Goal: Find specific page/section: Find specific page/section

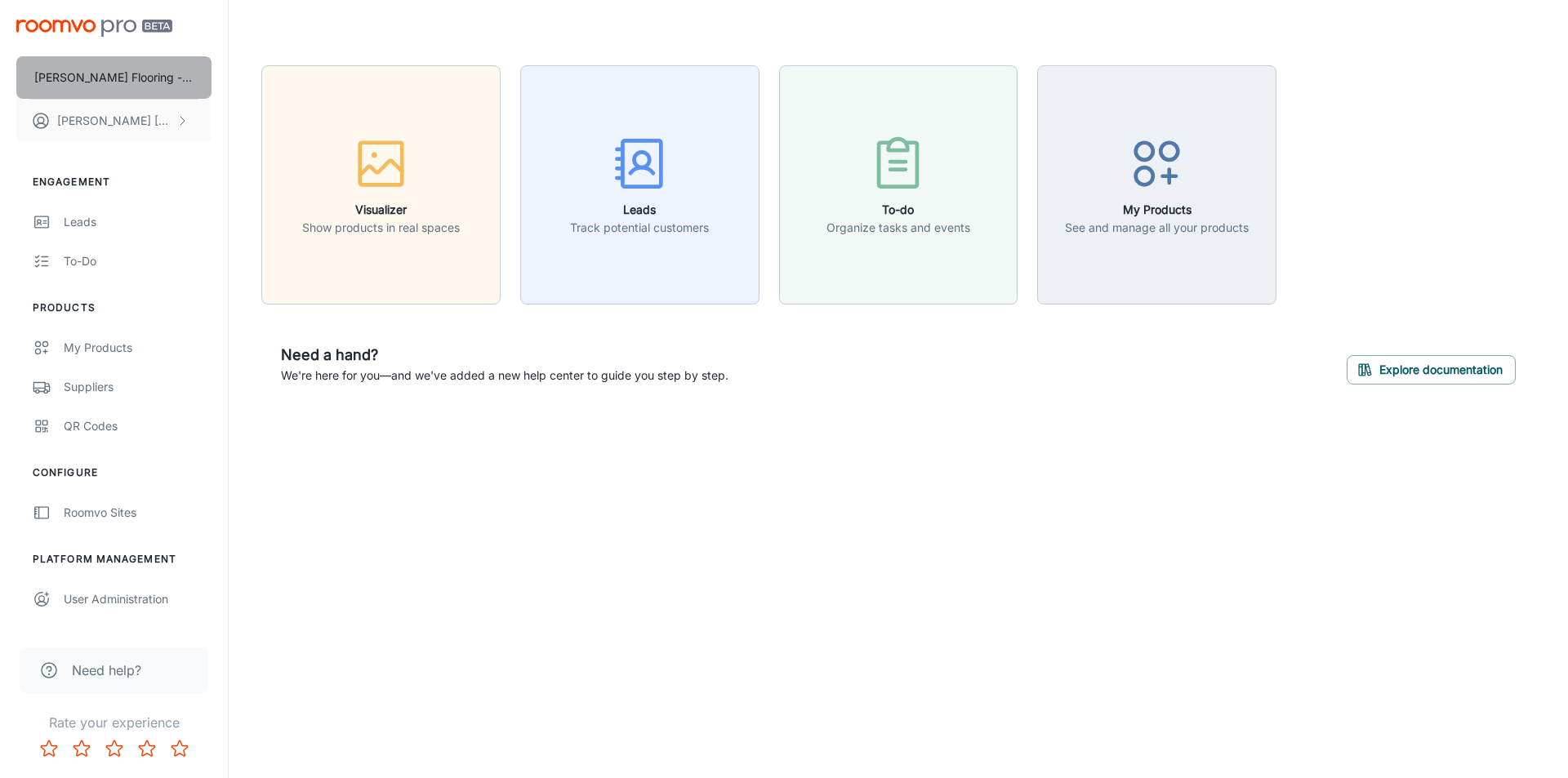
drag, startPoint x: 0, startPoint y: 0, endPoint x: 102, endPoint y: 75, distance: 126.6
click at [102, 75] on p "[PERSON_NAME] Flooring - Test Site" at bounding box center [114, 78] width 160 height 18
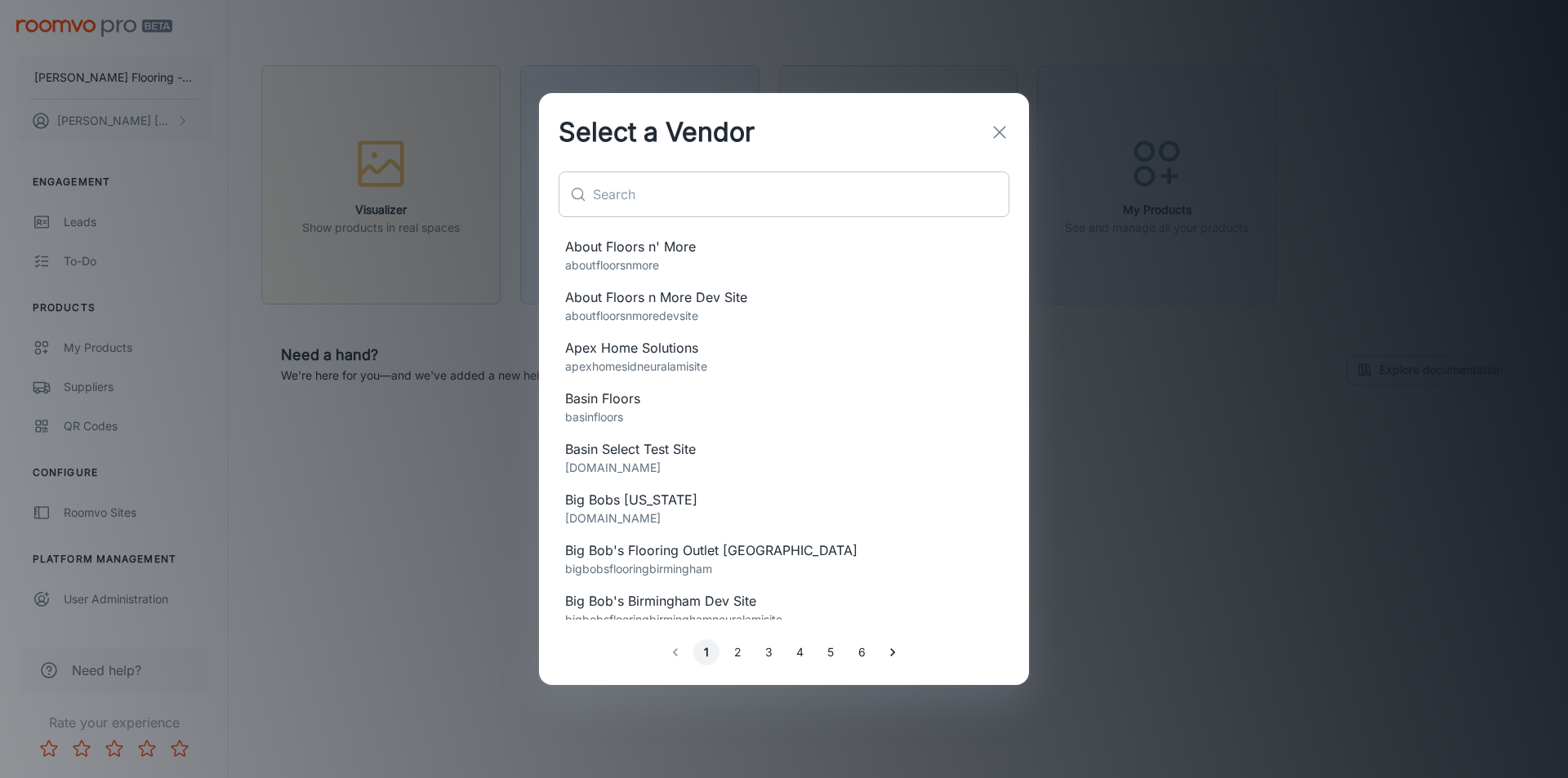
click at [645, 217] on div "​ ​" at bounding box center [784, 201] width 490 height 59
click at [676, 205] on input "text" at bounding box center [801, 194] width 416 height 46
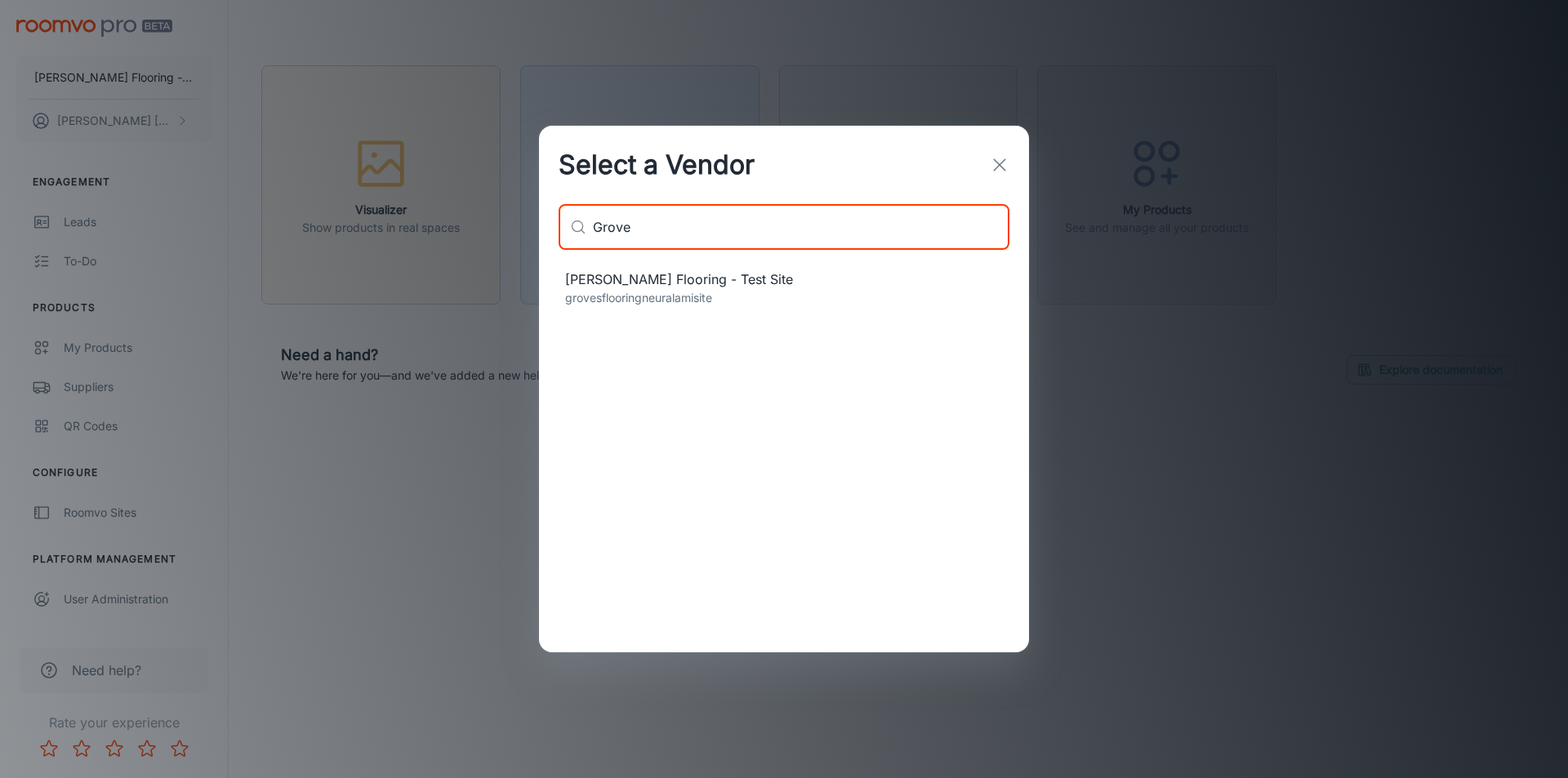
type input "Grove"
click at [646, 275] on span "Groves Flooring - Test Site" at bounding box center [783, 279] width 437 height 19
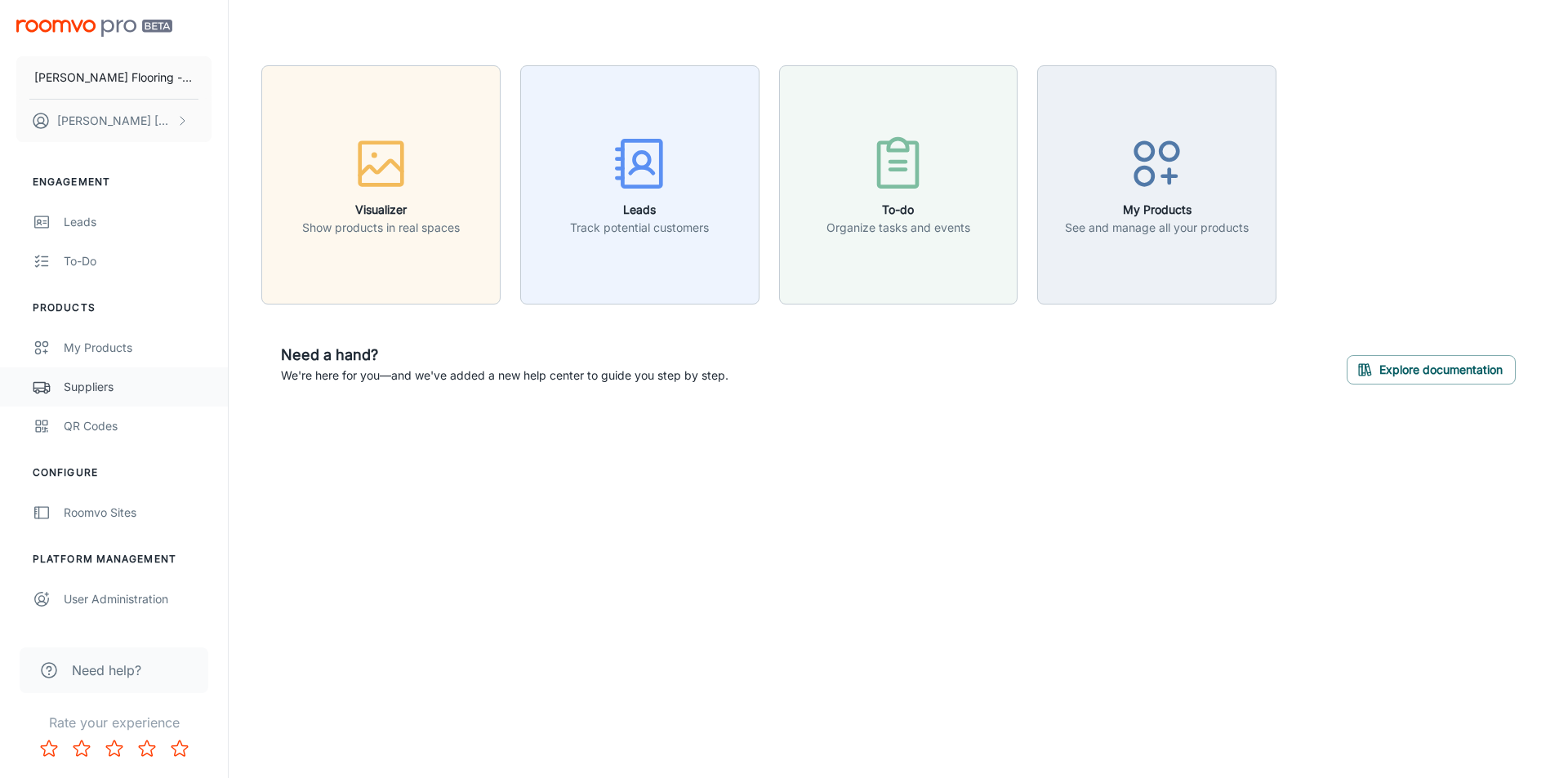
click at [105, 389] on div "Suppliers" at bounding box center [137, 387] width 148 height 18
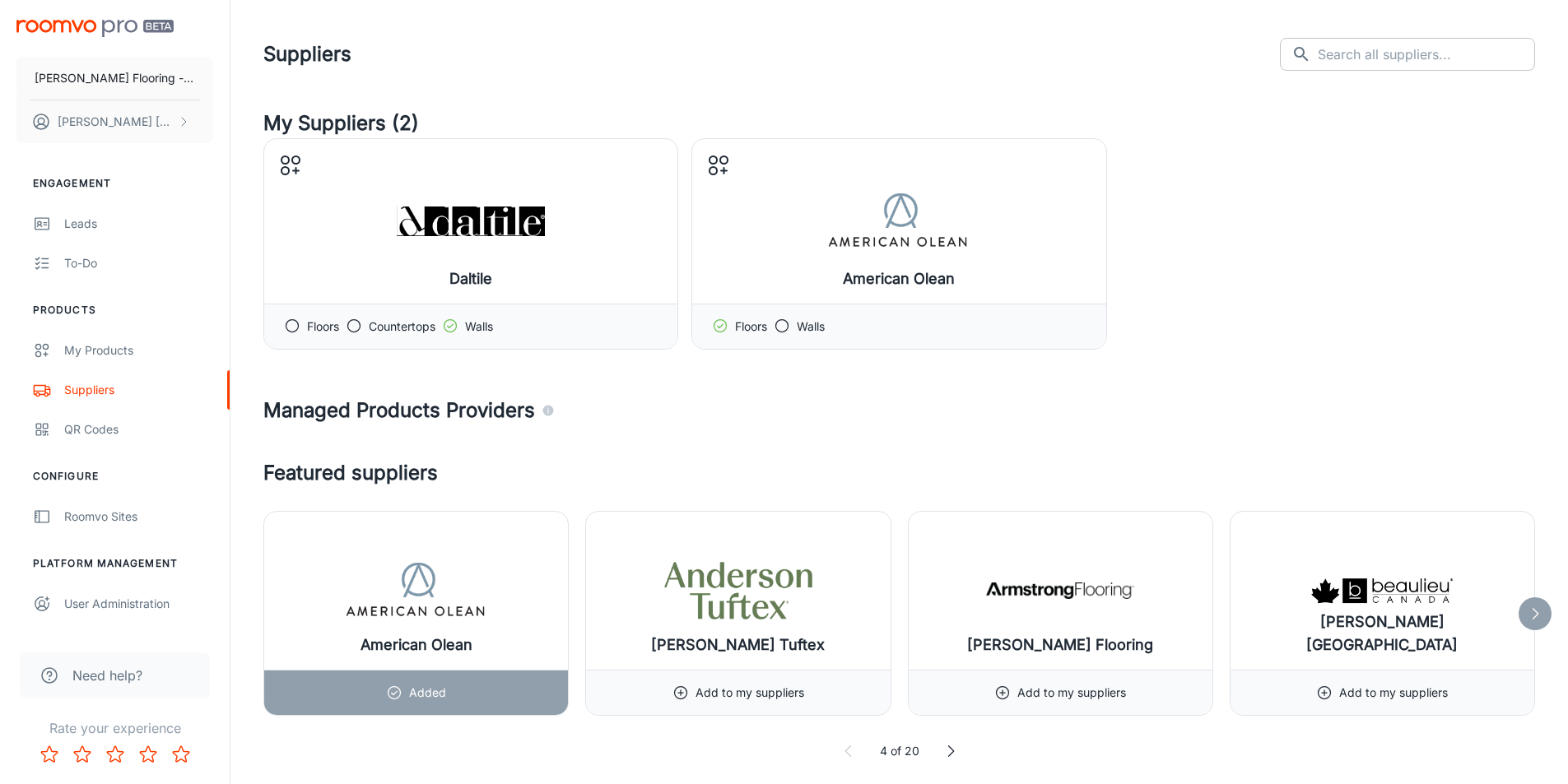
drag, startPoint x: 1343, startPoint y: 61, endPoint x: 1365, endPoint y: 51, distance: 24.2
click at [1344, 61] on div "​ ​" at bounding box center [1407, 54] width 255 height 33
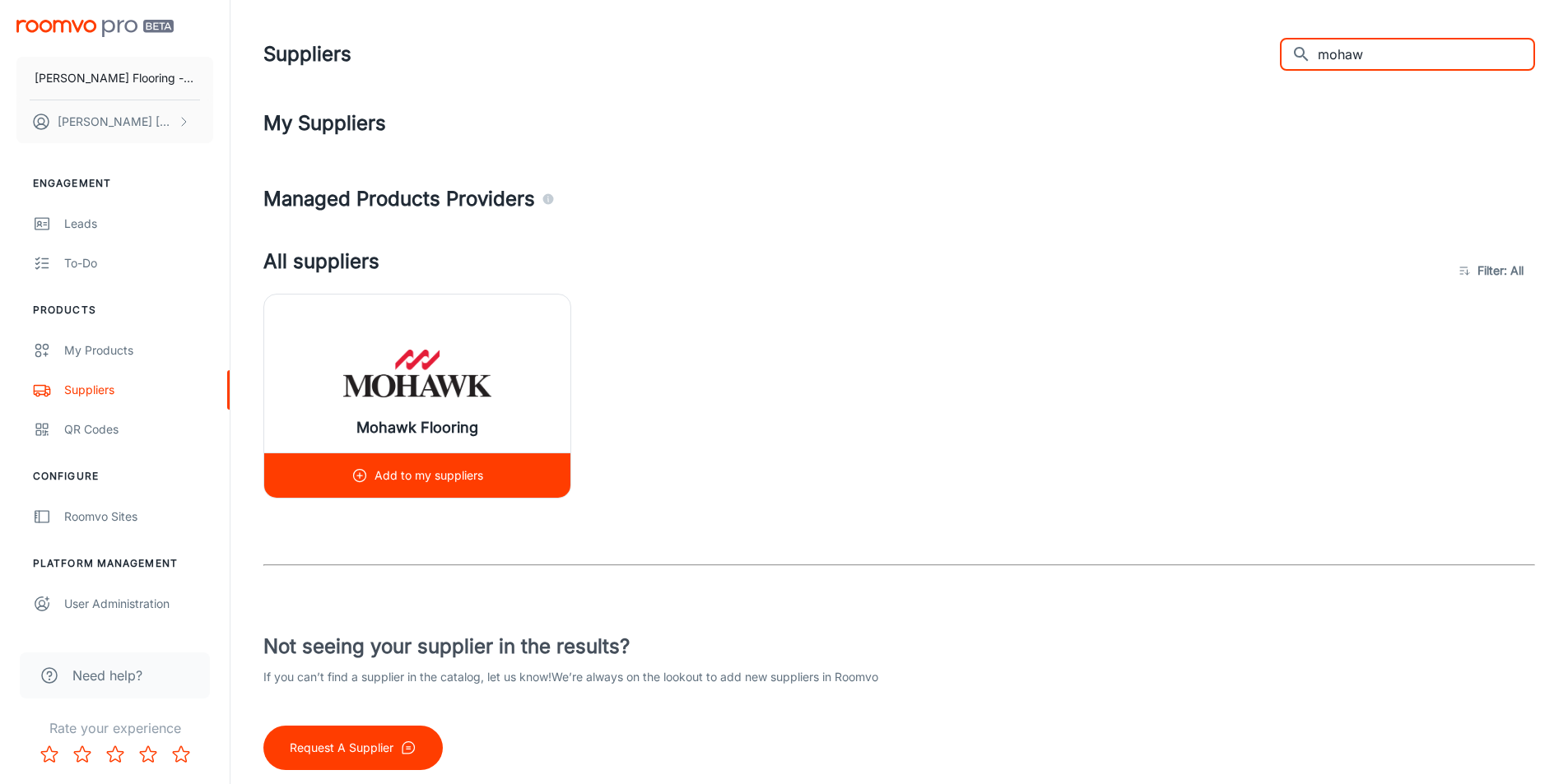
type input "mohaw"
click at [392, 359] on img at bounding box center [417, 373] width 148 height 66
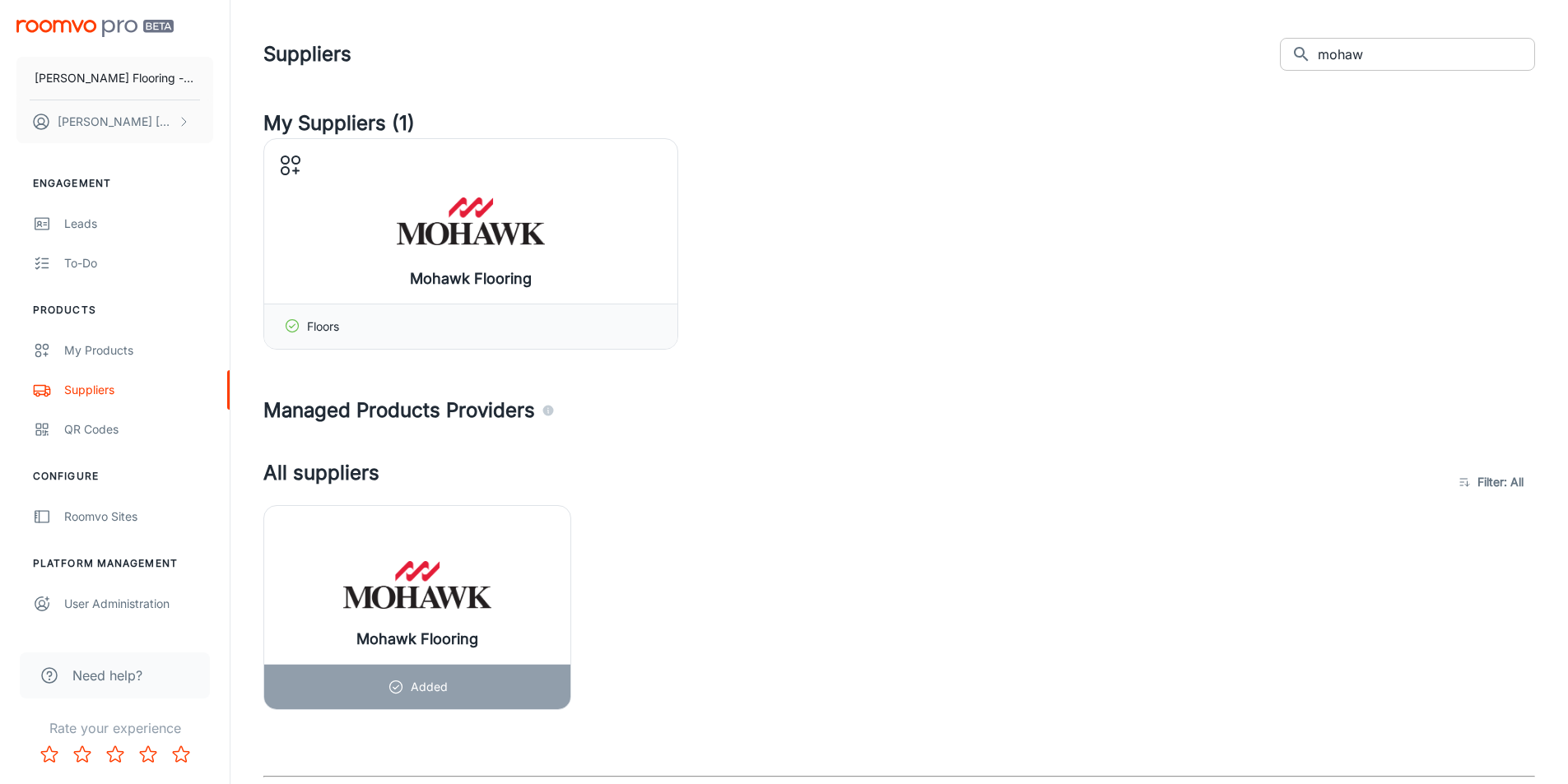
click at [1360, 56] on input "mohaw" at bounding box center [1426, 54] width 217 height 33
